Goal: Task Accomplishment & Management: Manage account settings

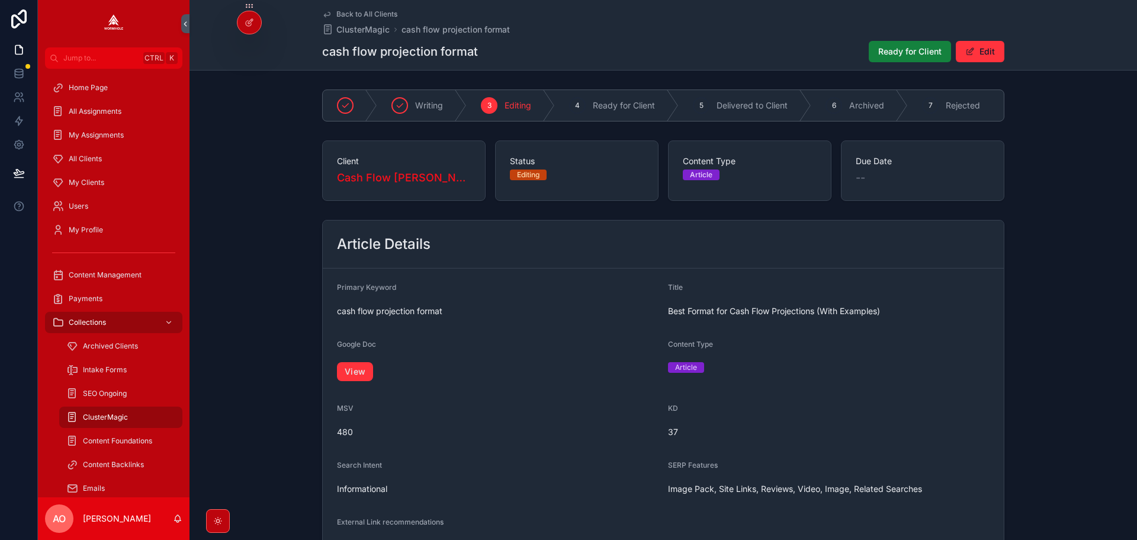
click at [879, 53] on span "Ready for Client" at bounding box center [910, 52] width 63 height 12
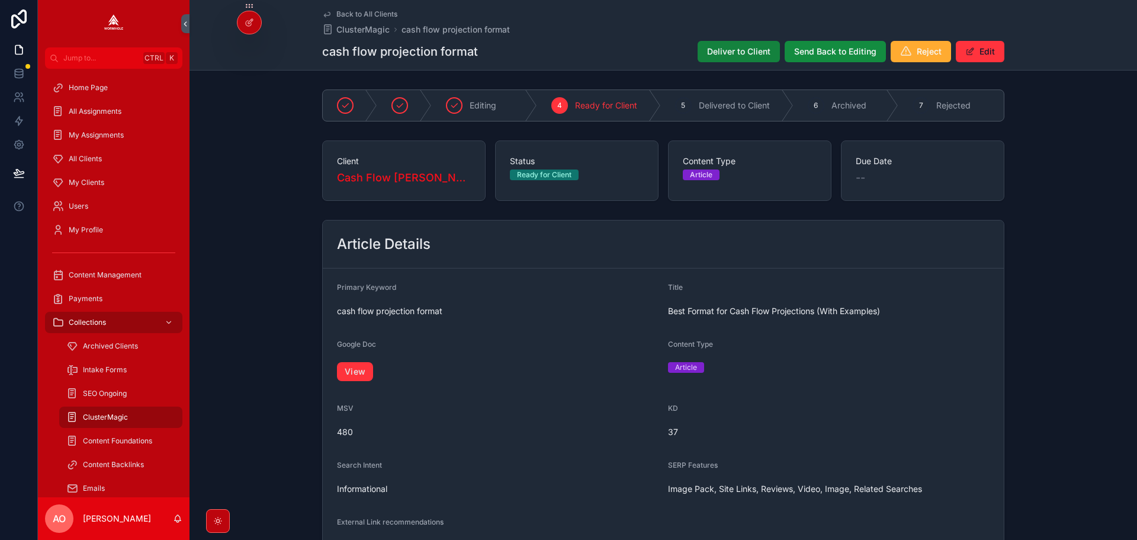
click at [738, 46] on span "Deliver to Client" at bounding box center [738, 52] width 63 height 12
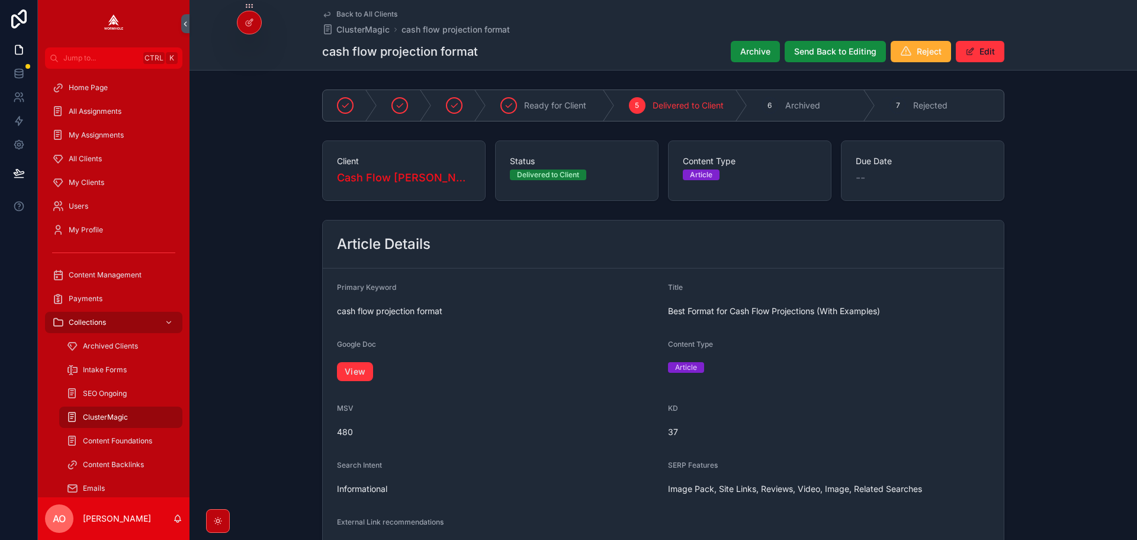
click at [738, 46] on button "Archive" at bounding box center [755, 51] width 49 height 21
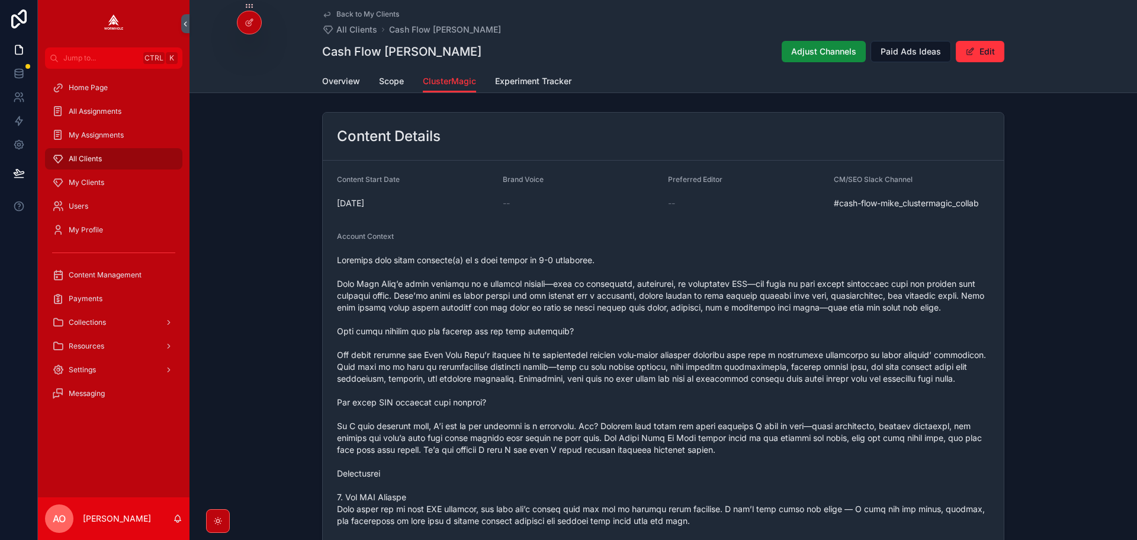
scroll to position [1212, 0]
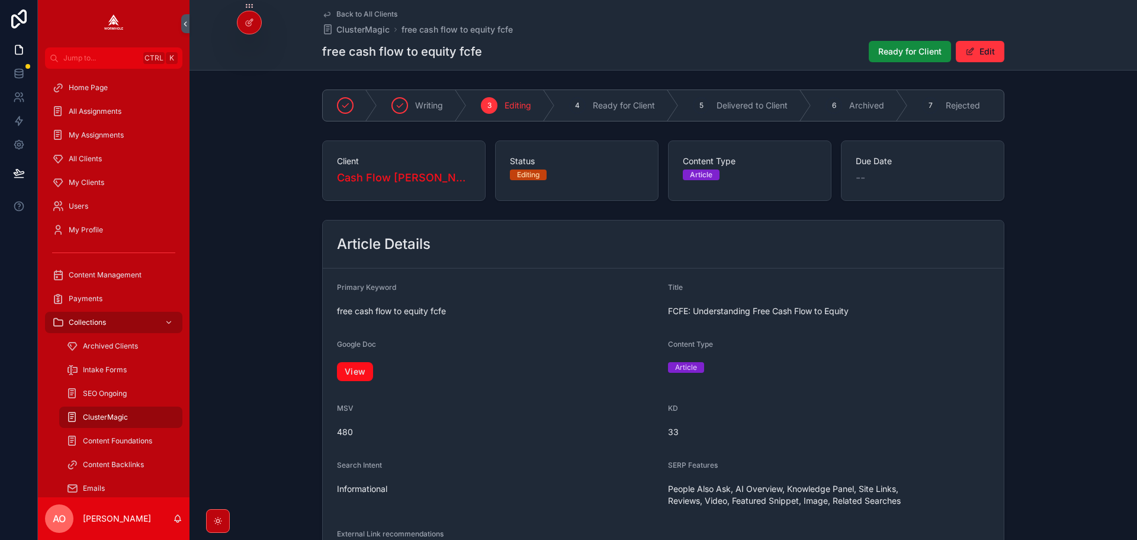
click at [352, 380] on link "View" at bounding box center [355, 371] width 36 height 19
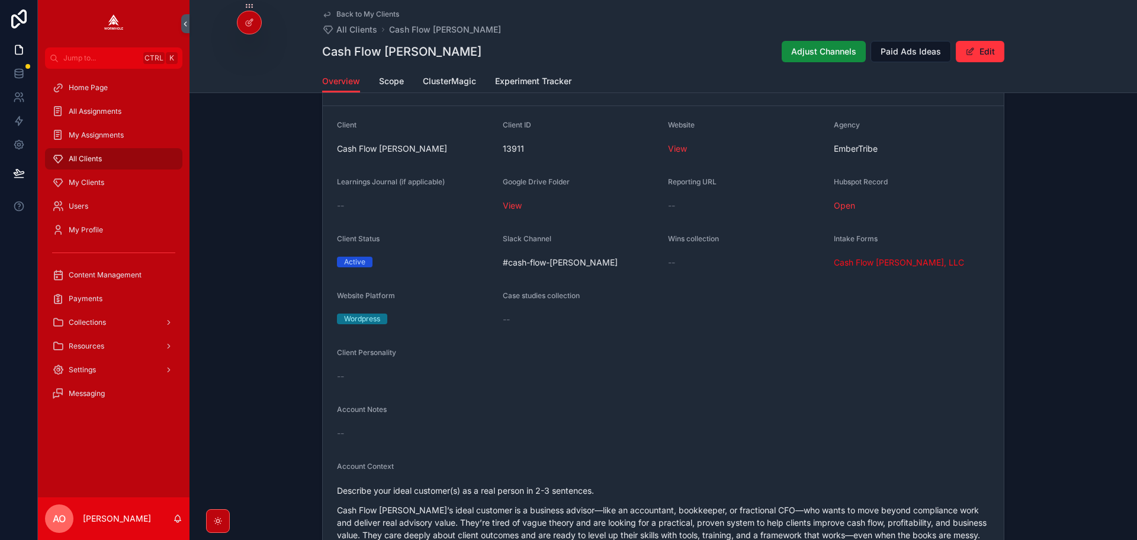
scroll to position [770, 0]
